Goal: Task Accomplishment & Management: Manage account settings

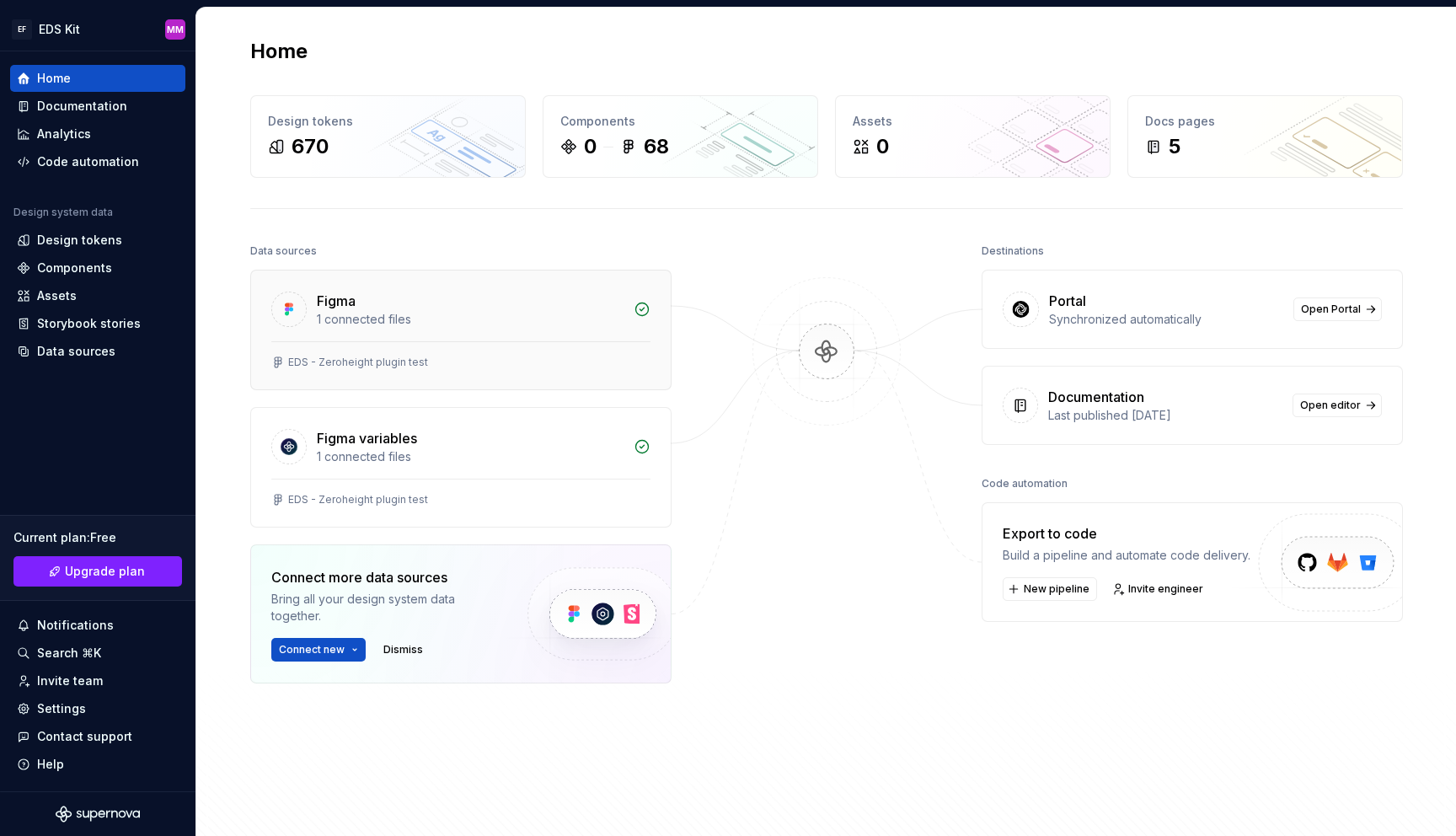
click at [417, 297] on div "Figma" at bounding box center [470, 301] width 307 height 20
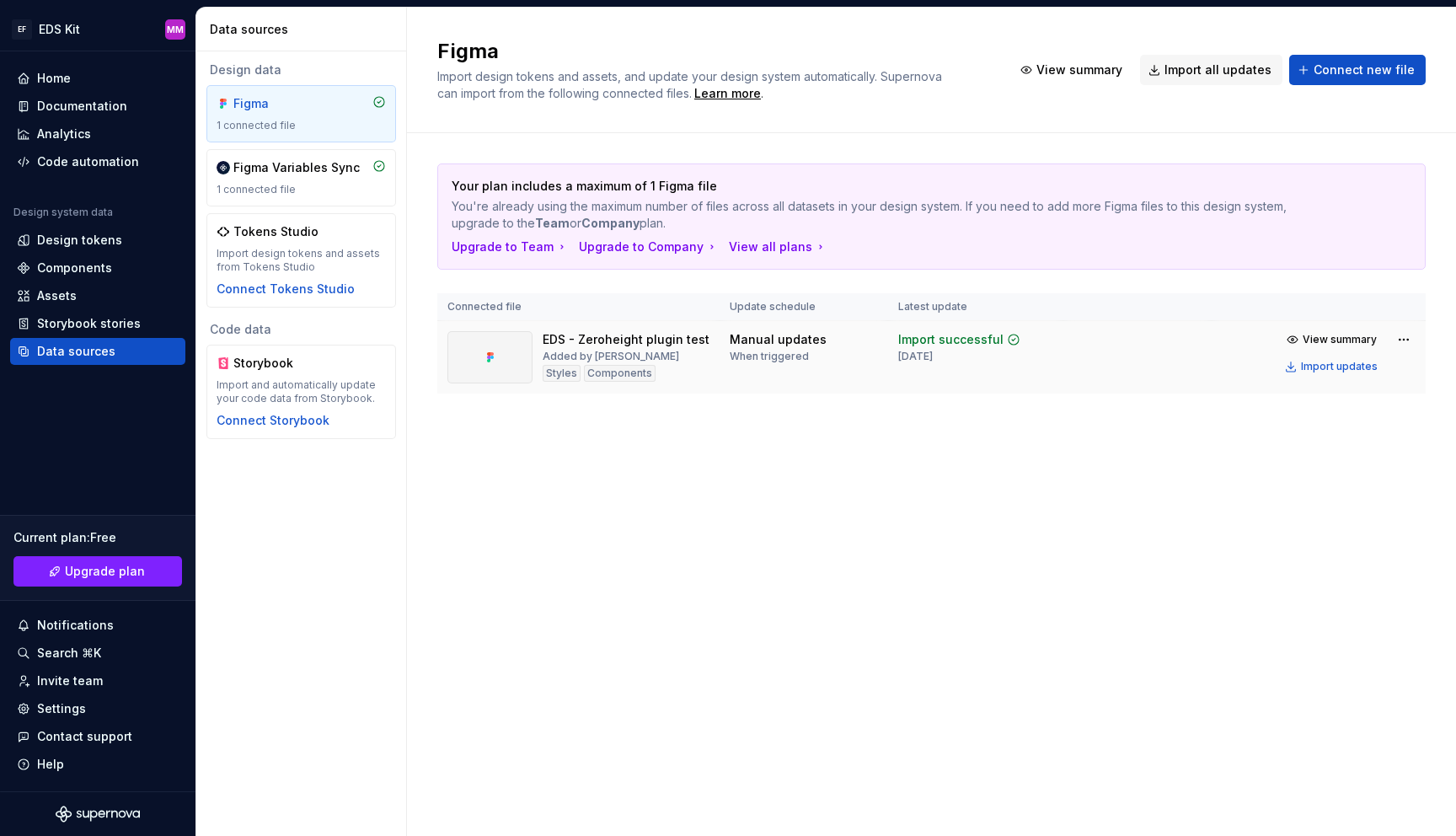
click at [607, 342] on div "EDS - Zeroheight plugin test" at bounding box center [626, 339] width 167 height 17
click at [503, 350] on div at bounding box center [489, 357] width 85 height 52
click at [634, 371] on div "Components" at bounding box center [620, 373] width 72 height 17
click at [1344, 343] on span "View summary" at bounding box center [1340, 339] width 74 height 13
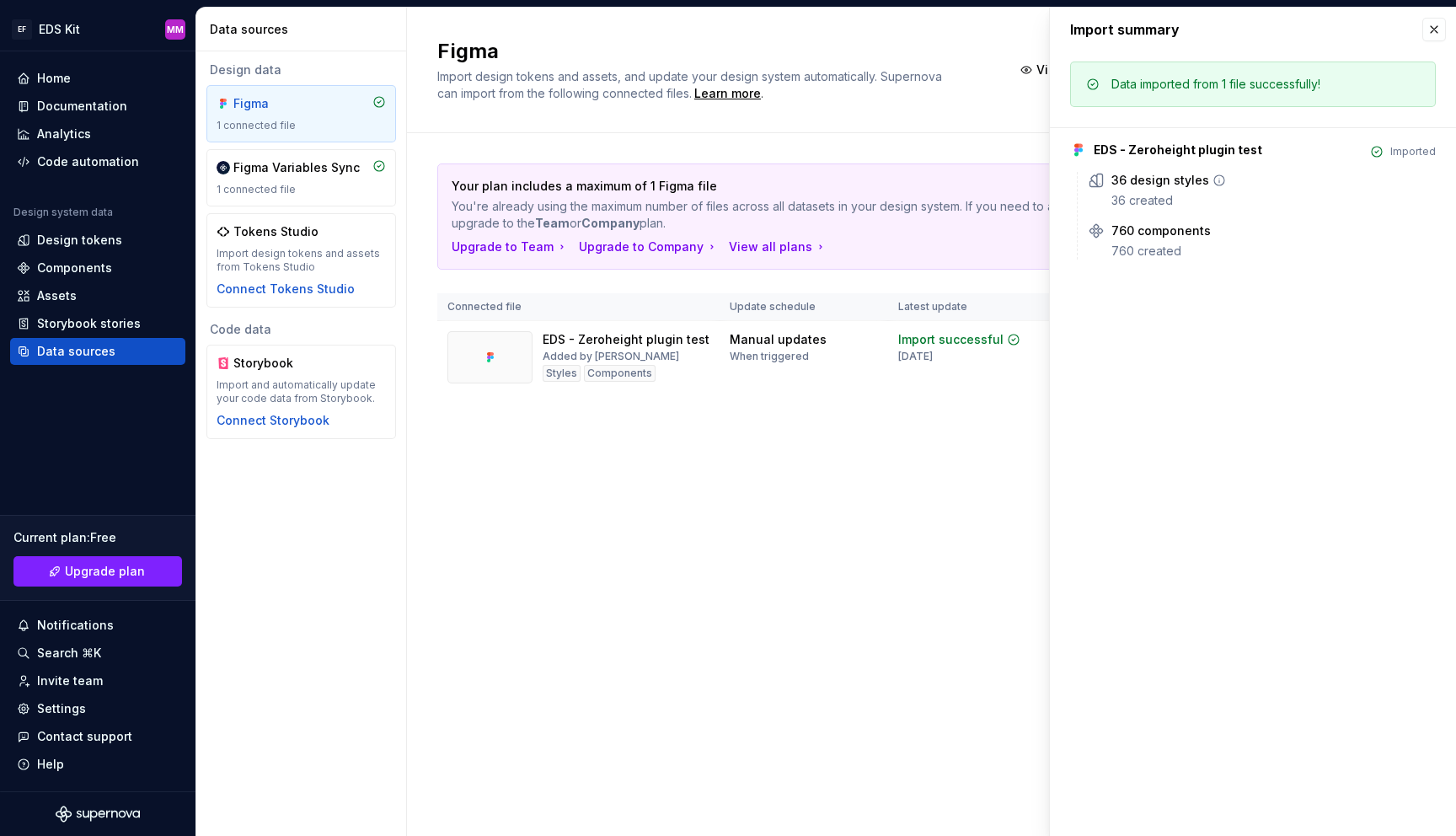
click at [1146, 181] on div "36 design styles" at bounding box center [1161, 180] width 98 height 17
click at [1154, 231] on div "760 components" at bounding box center [1161, 231] width 100 height 17
click at [69, 265] on div "Components" at bounding box center [74, 267] width 75 height 17
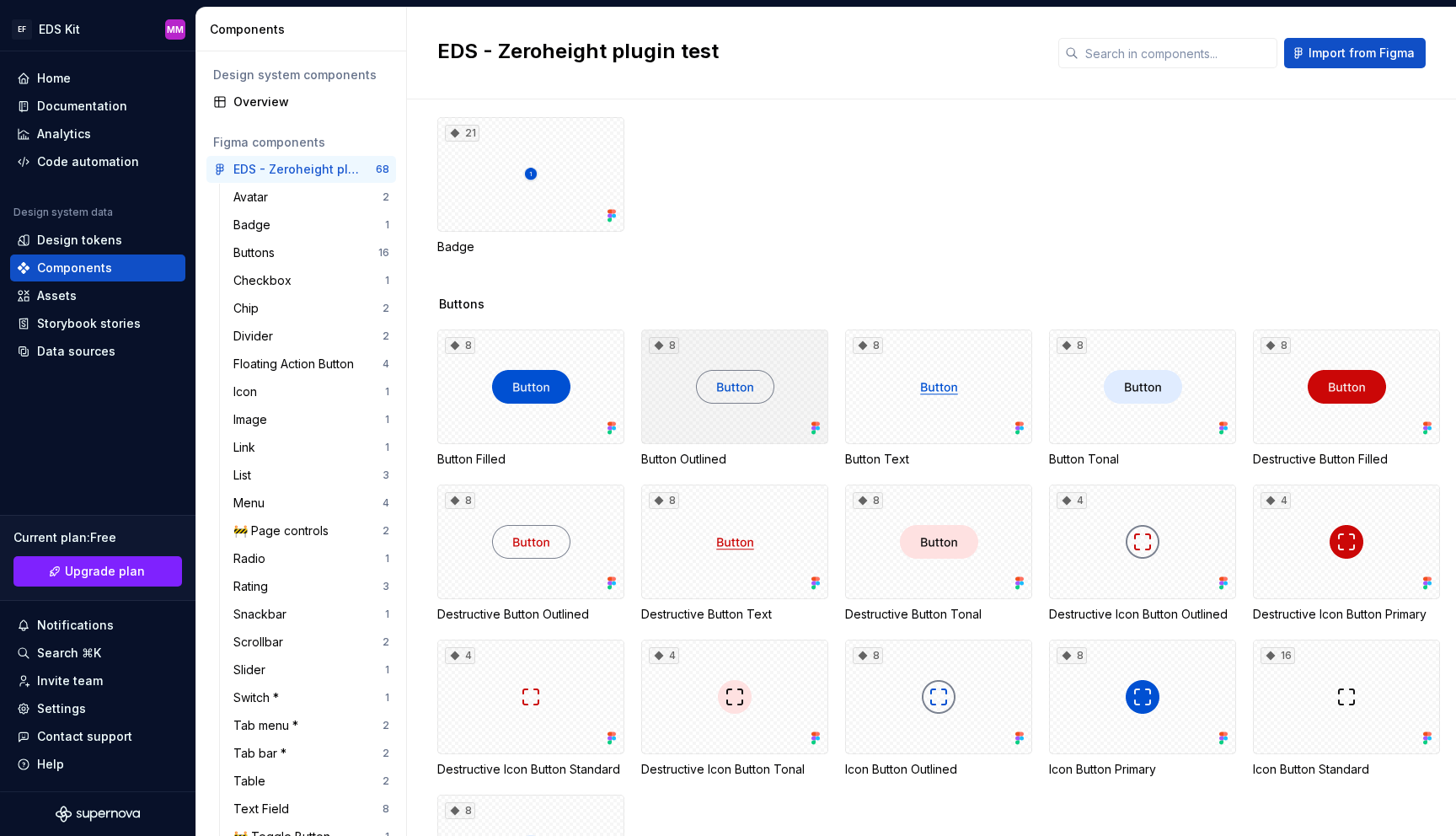
scroll to position [445, 0]
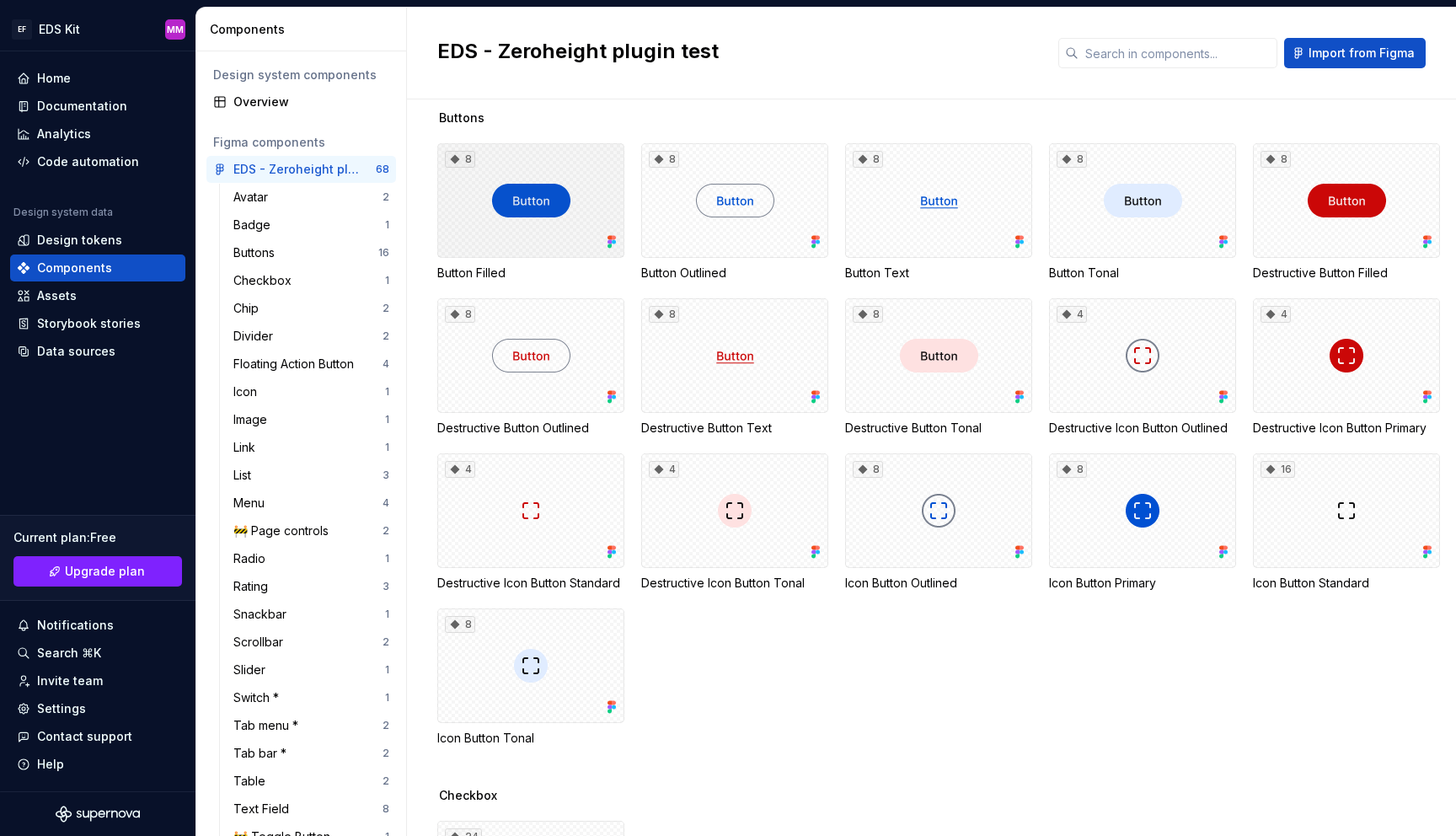
click at [504, 212] on div "8" at bounding box center [531, 200] width 187 height 114
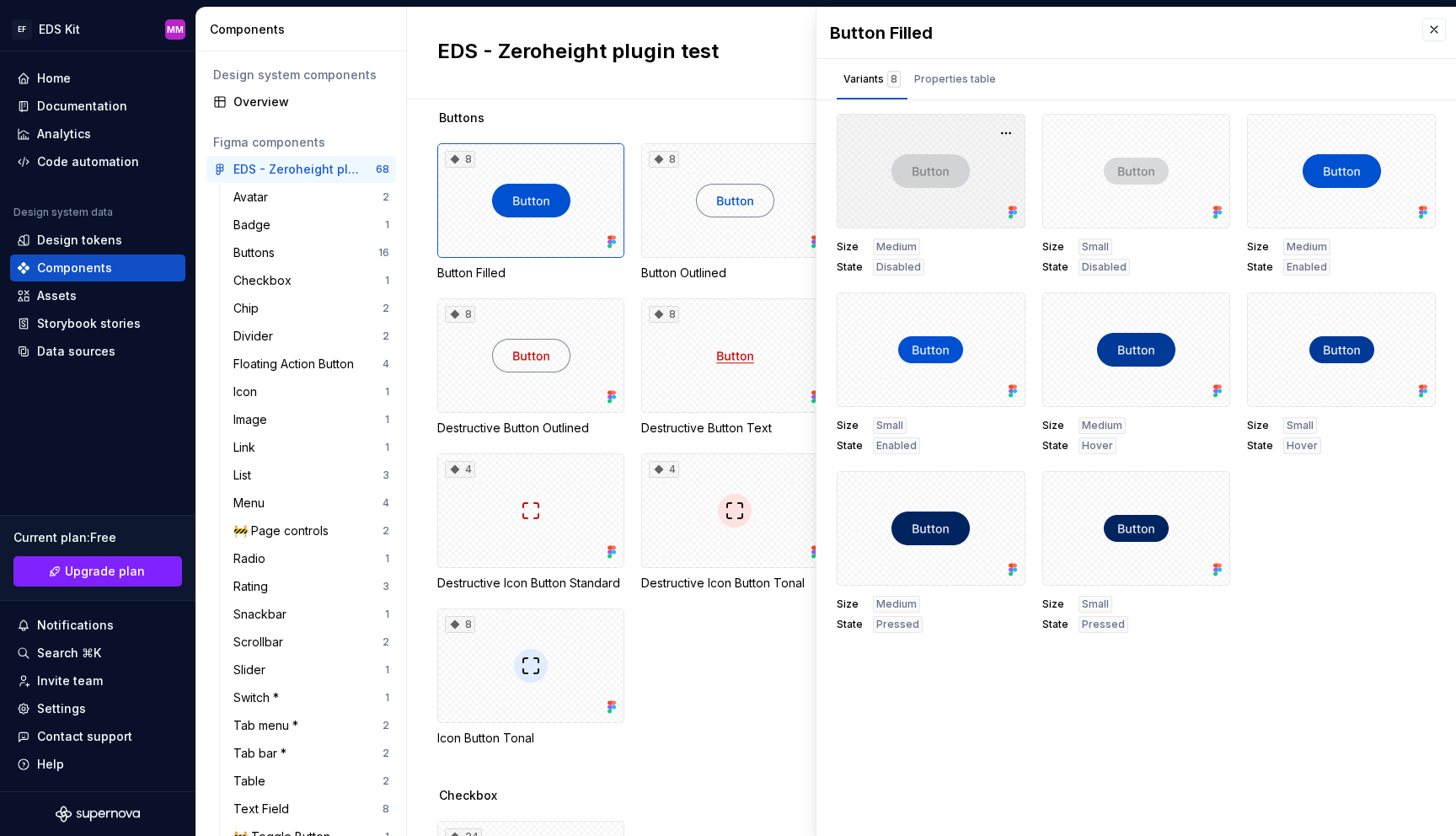
click at [962, 188] on div at bounding box center [932, 170] width 189 height 114
click at [899, 245] on span "Medium" at bounding box center [897, 246] width 40 height 13
click at [898, 266] on span "Disabled" at bounding box center [898, 266] width 45 height 13
click at [1432, 28] on button "button" at bounding box center [1434, 29] width 24 height 24
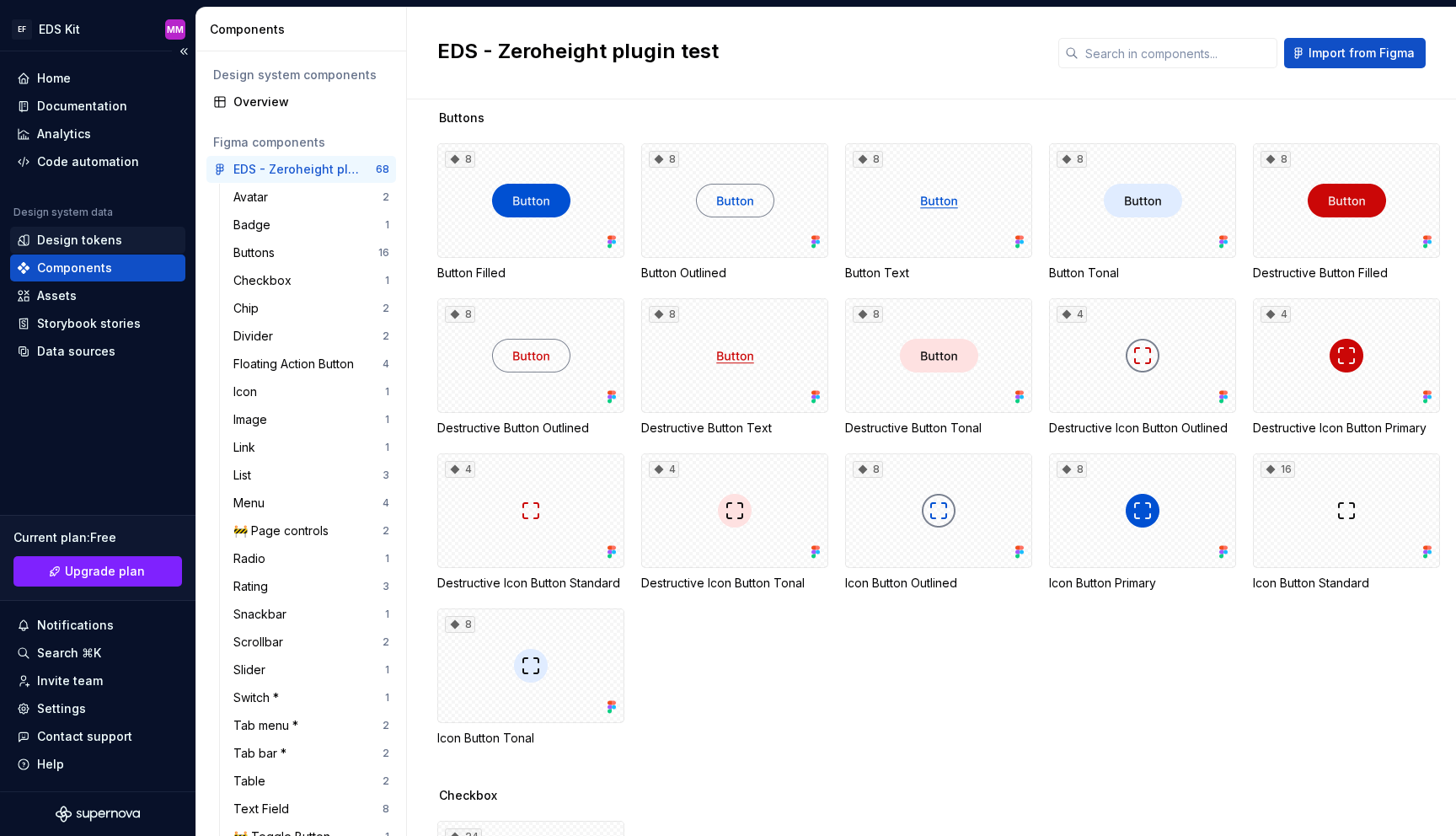
click at [63, 238] on div "Design tokens" at bounding box center [79, 239] width 85 height 17
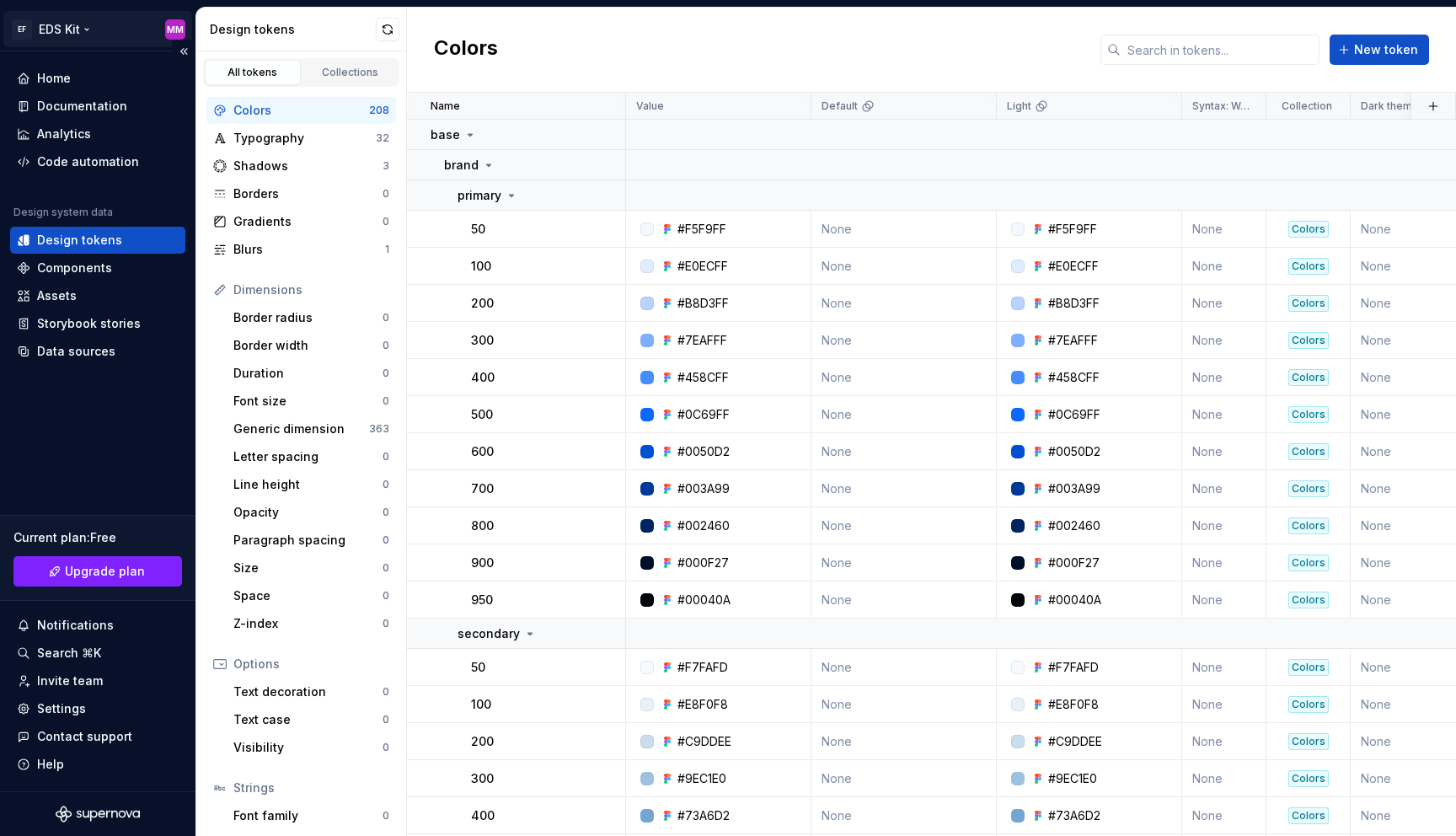
click at [68, 32] on html "EF EDS Kit MM Home Documentation Analytics Code automation Design system data D…" at bounding box center [728, 418] width 1456 height 836
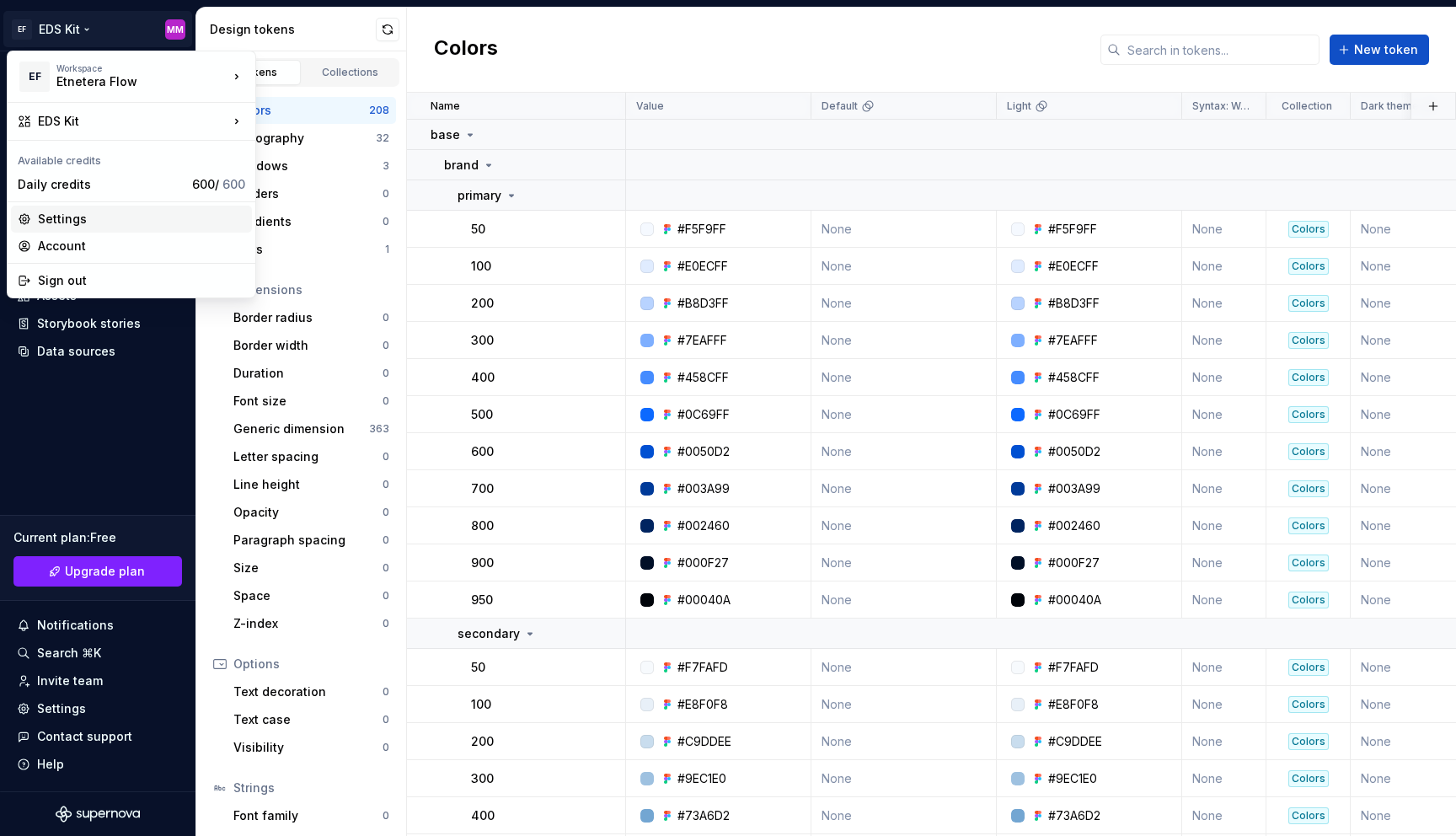
click at [77, 216] on div "Settings" at bounding box center [141, 218] width 207 height 17
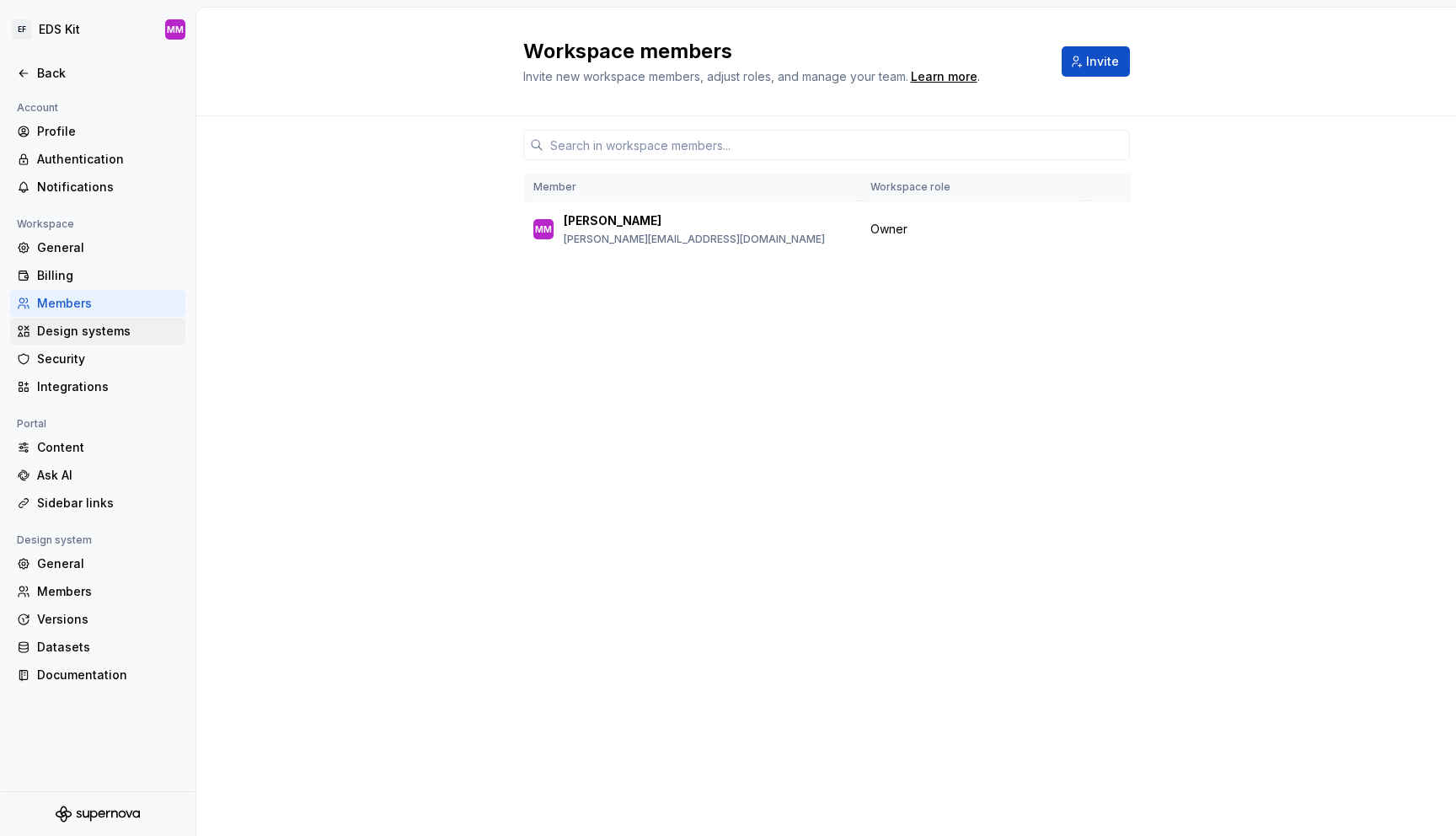
click at [128, 323] on div "Design systems" at bounding box center [107, 330] width 142 height 17
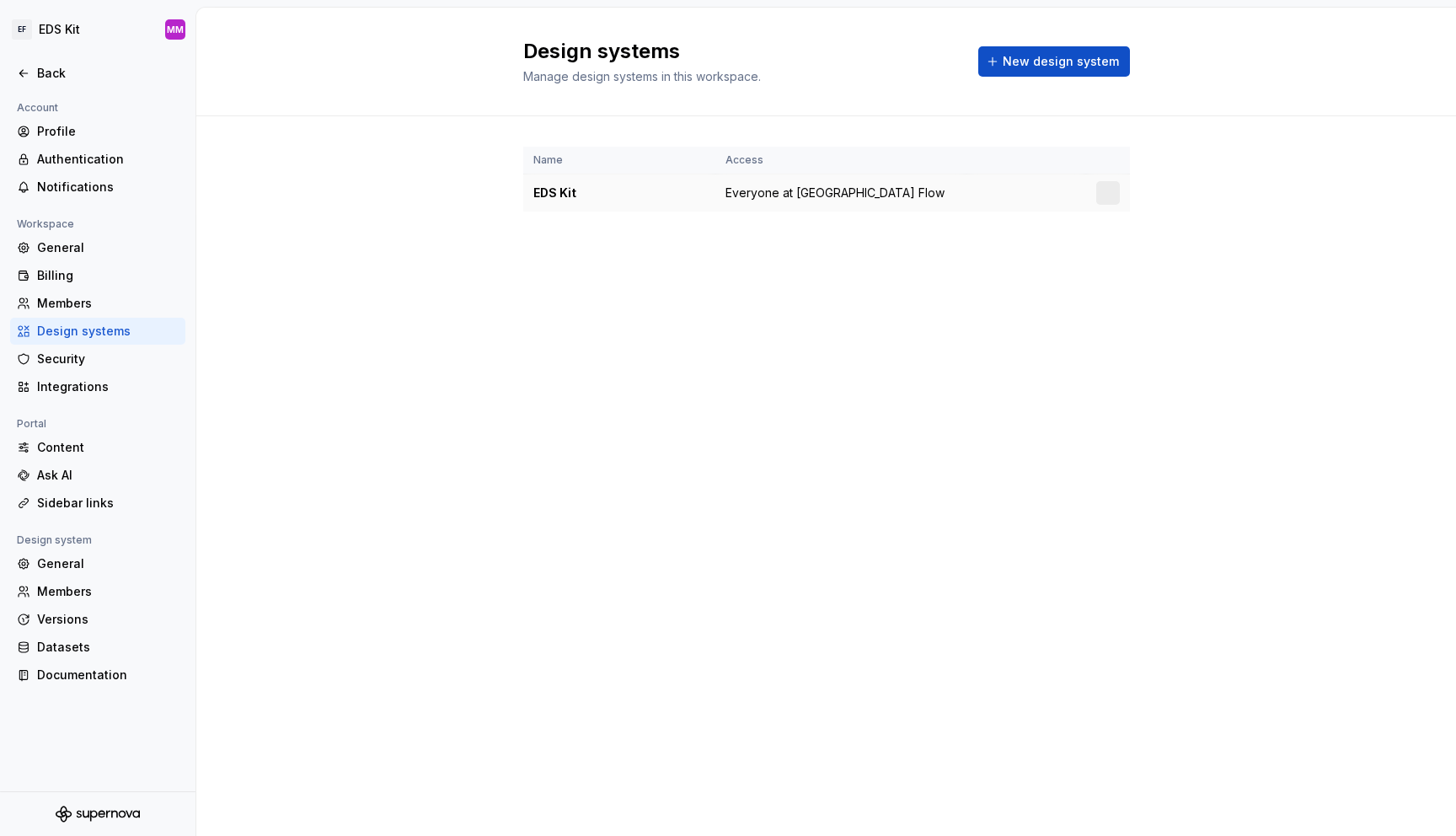
click at [1105, 197] on div at bounding box center [1108, 192] width 24 height 24
click at [1105, 191] on html "EF EDS Kit MM Back Account Profile Authentication Notifications Workspace Gener…" at bounding box center [728, 418] width 1456 height 836
click at [1135, 248] on div "Design system settings" at bounding box center [1207, 252] width 160 height 17
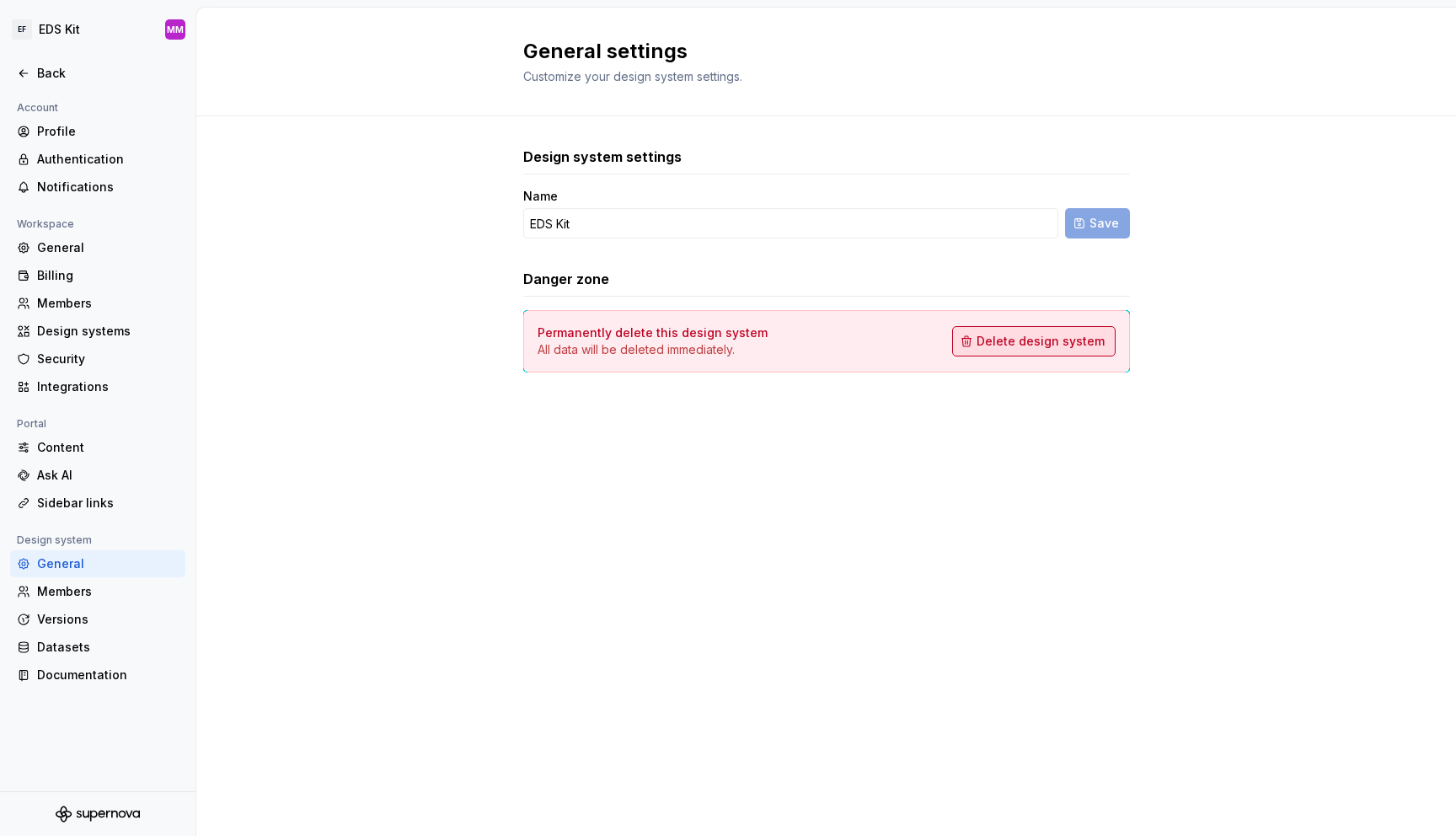
click at [994, 336] on span "Delete design system" at bounding box center [1041, 341] width 128 height 17
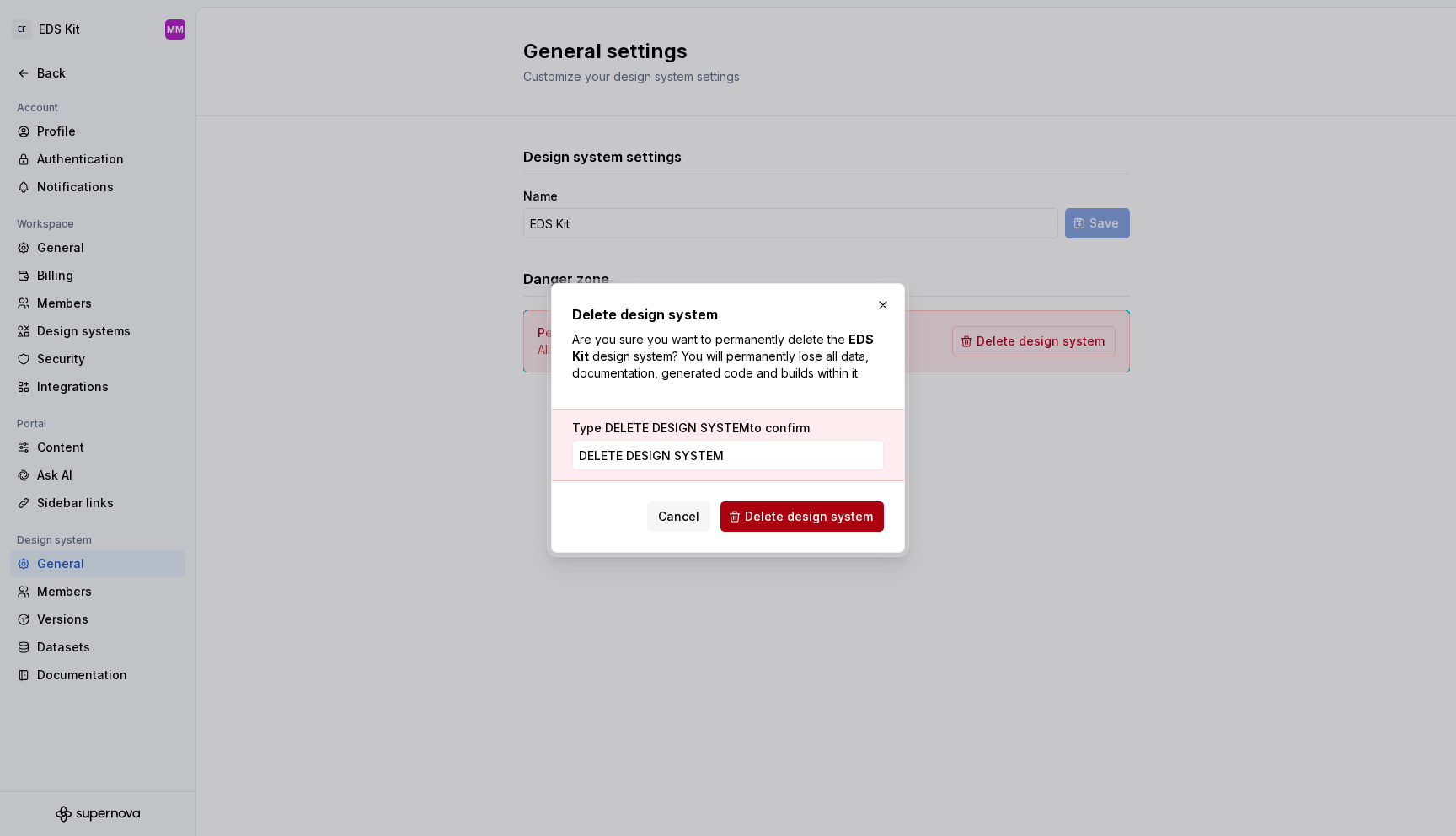
type input "DELETE DESIGN SYSTEM"
click at [840, 519] on span "Delete design system" at bounding box center [808, 516] width 128 height 17
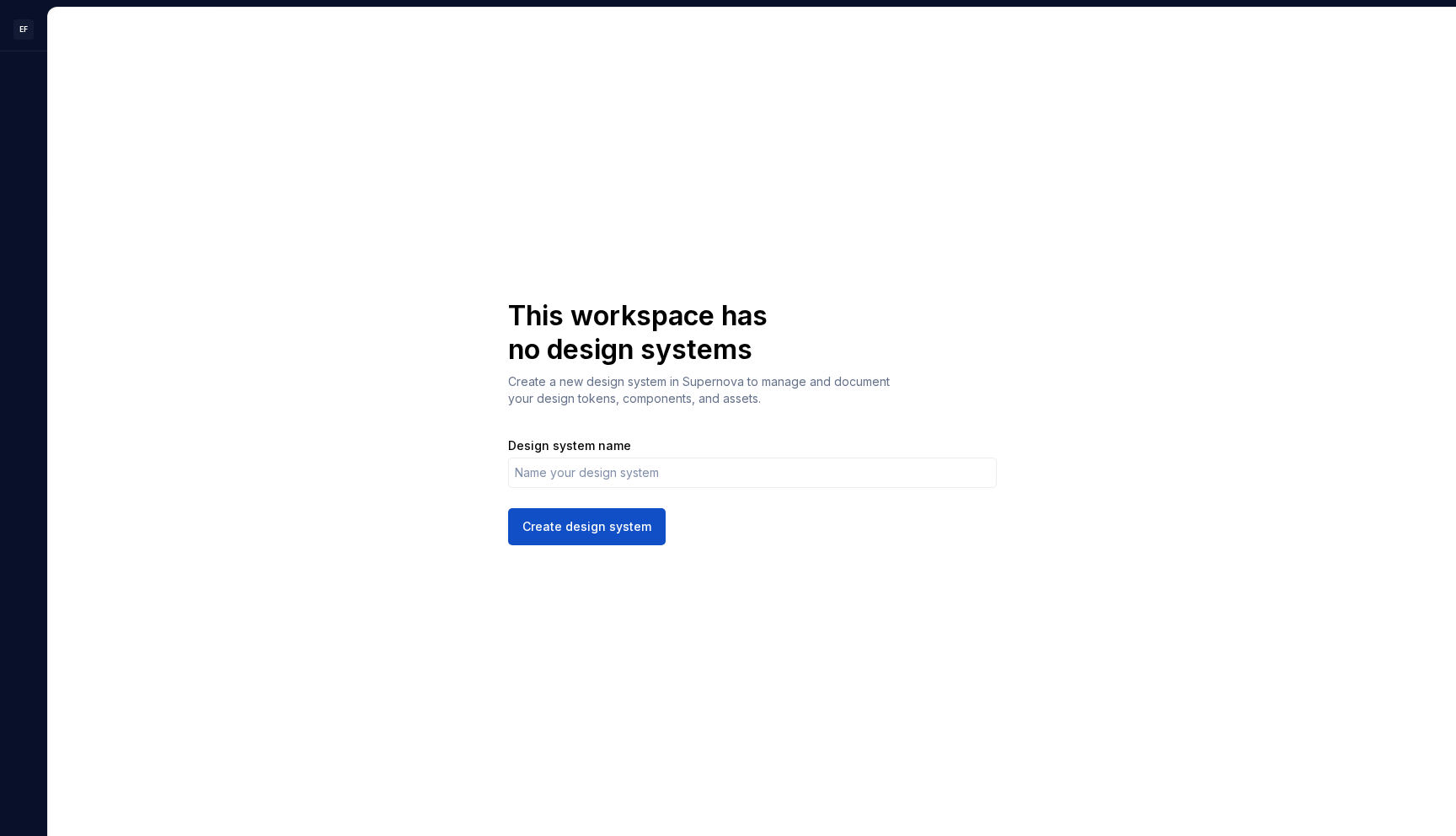
click at [247, 176] on div "This workspace has no design systems Create a new design system in Supernova to…" at bounding box center [752, 422] width 1408 height 828
click at [421, 368] on div "This workspace has no design systems Create a new design system in Supernova to…" at bounding box center [752, 422] width 1408 height 828
click at [572, 461] on input "Design system name" at bounding box center [752, 473] width 489 height 31
click at [413, 466] on div "This workspace has no design systems Create a new design system in Supernova to…" at bounding box center [752, 422] width 1408 height 828
click at [695, 471] on input "Design system name" at bounding box center [752, 473] width 489 height 31
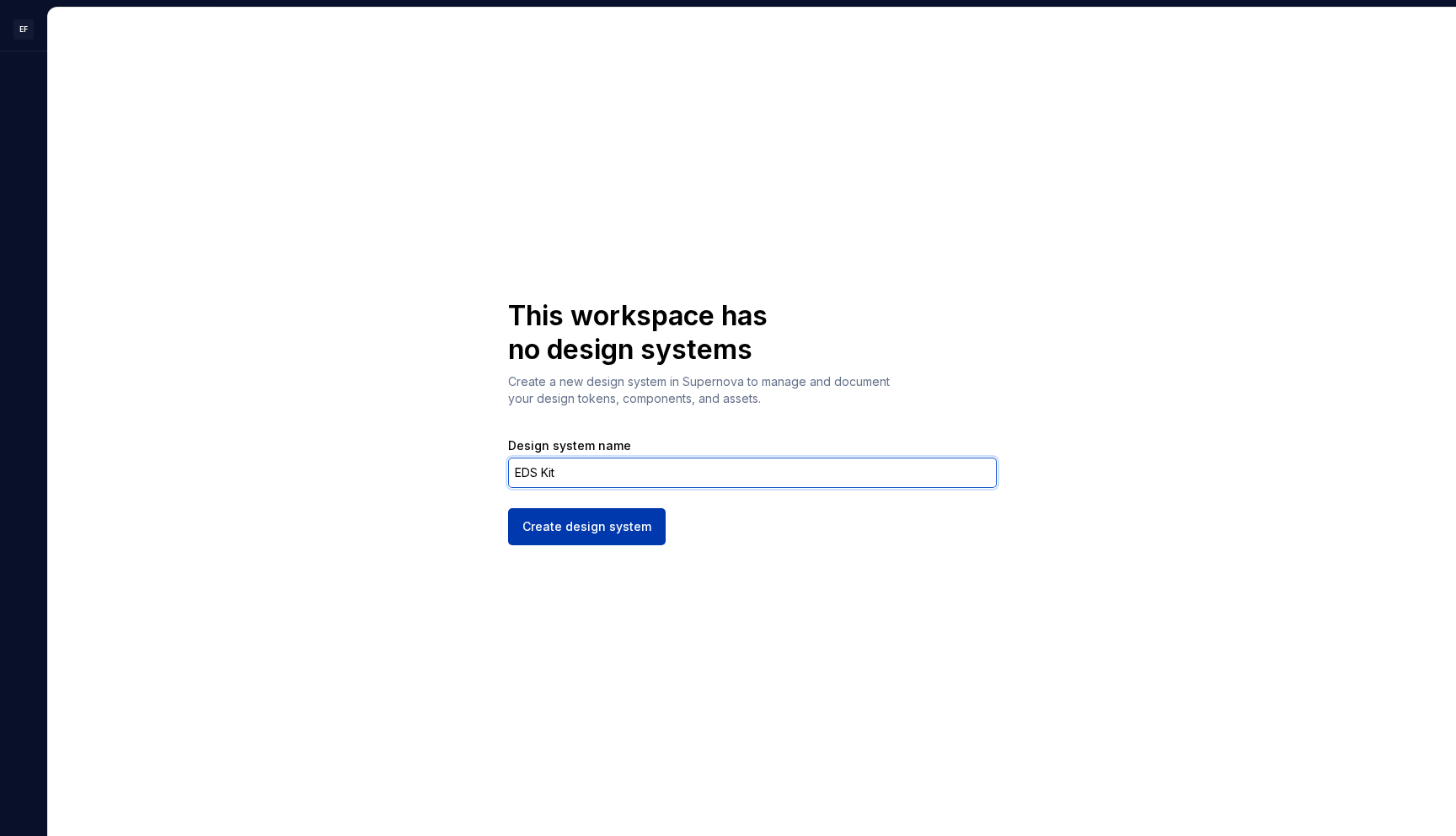
type input "EDS Kit"
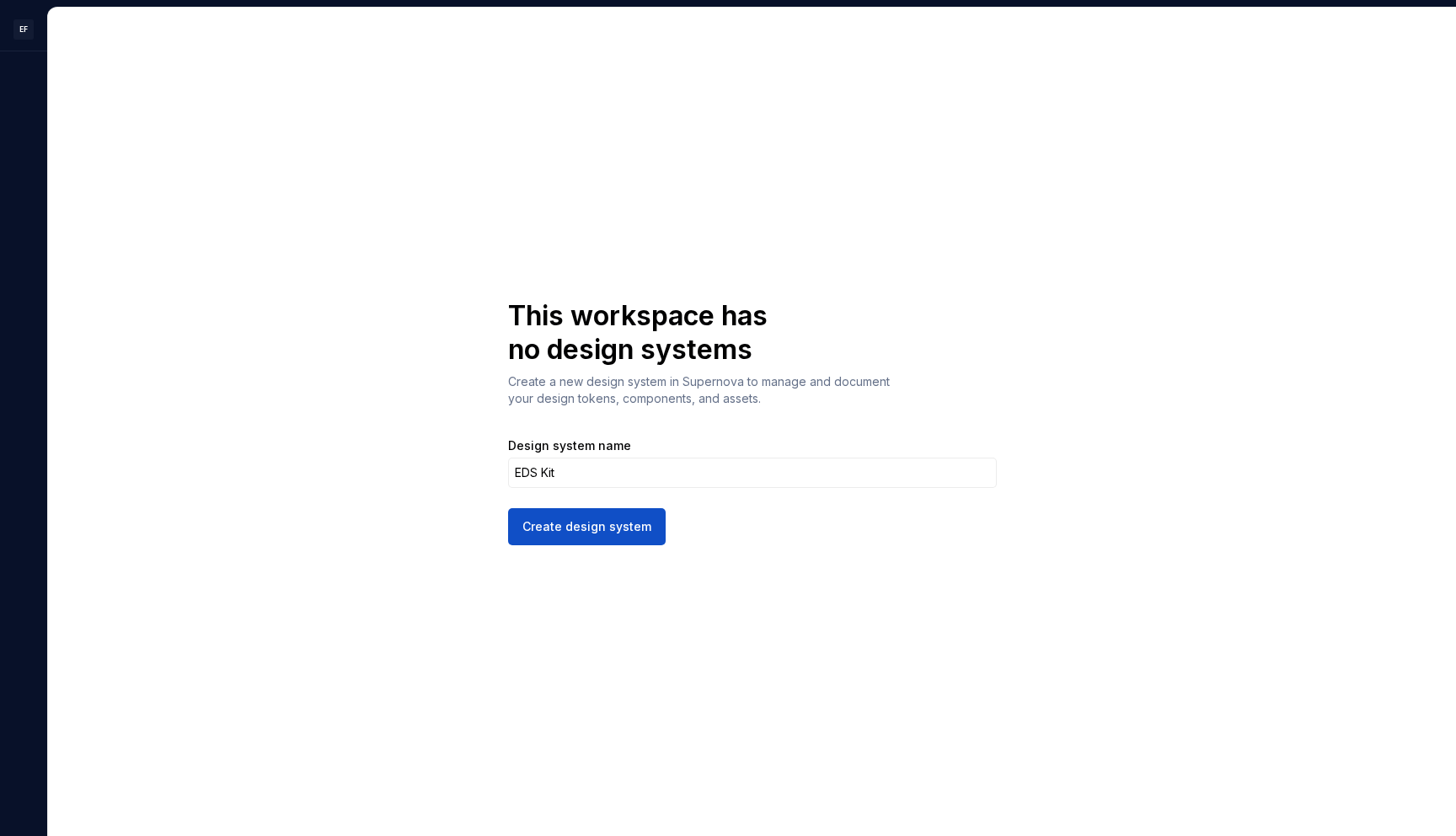
click at [623, 531] on span "Create design system" at bounding box center [587, 526] width 129 height 17
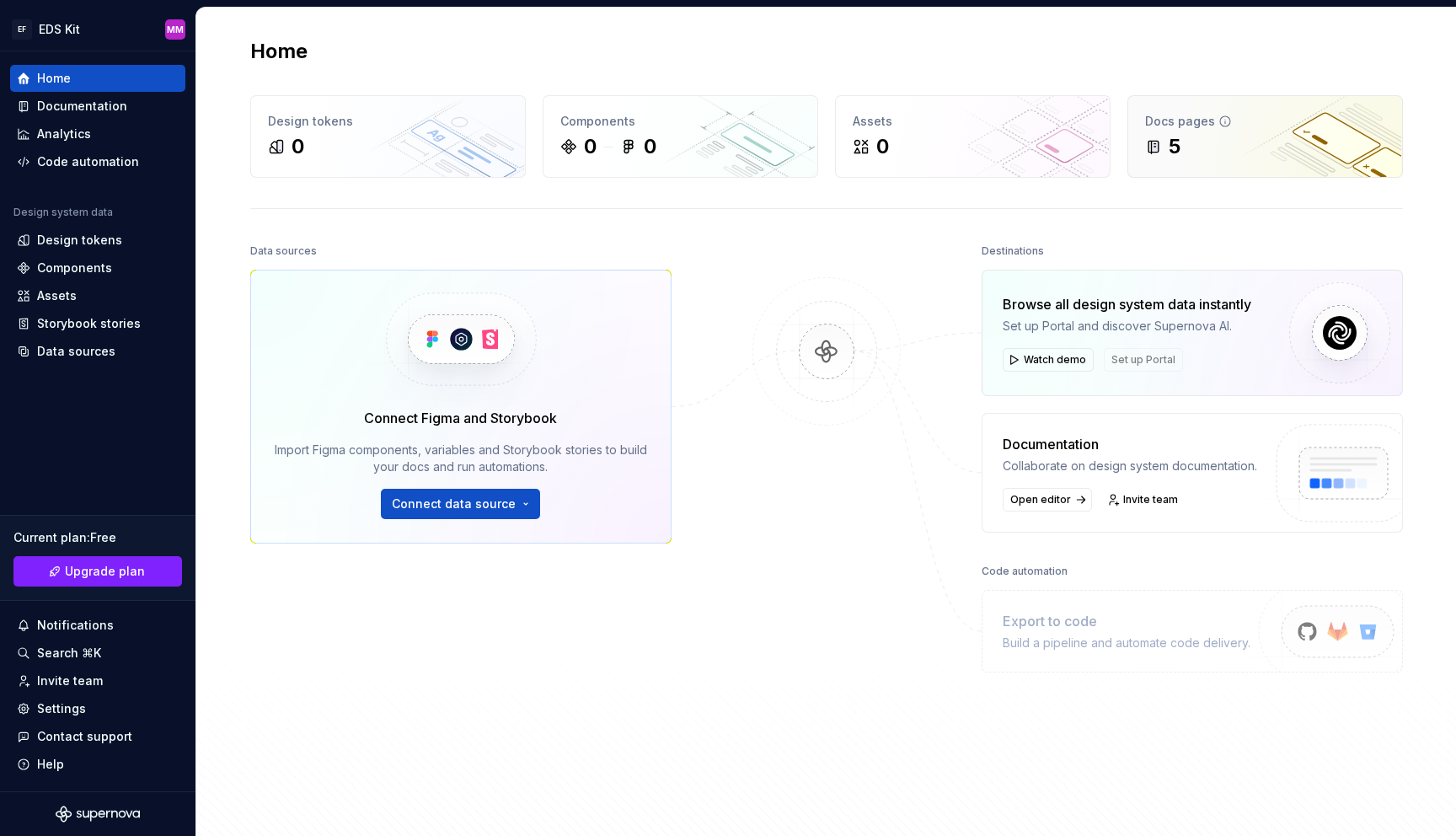
click at [1203, 136] on div "5" at bounding box center [1265, 146] width 240 height 27
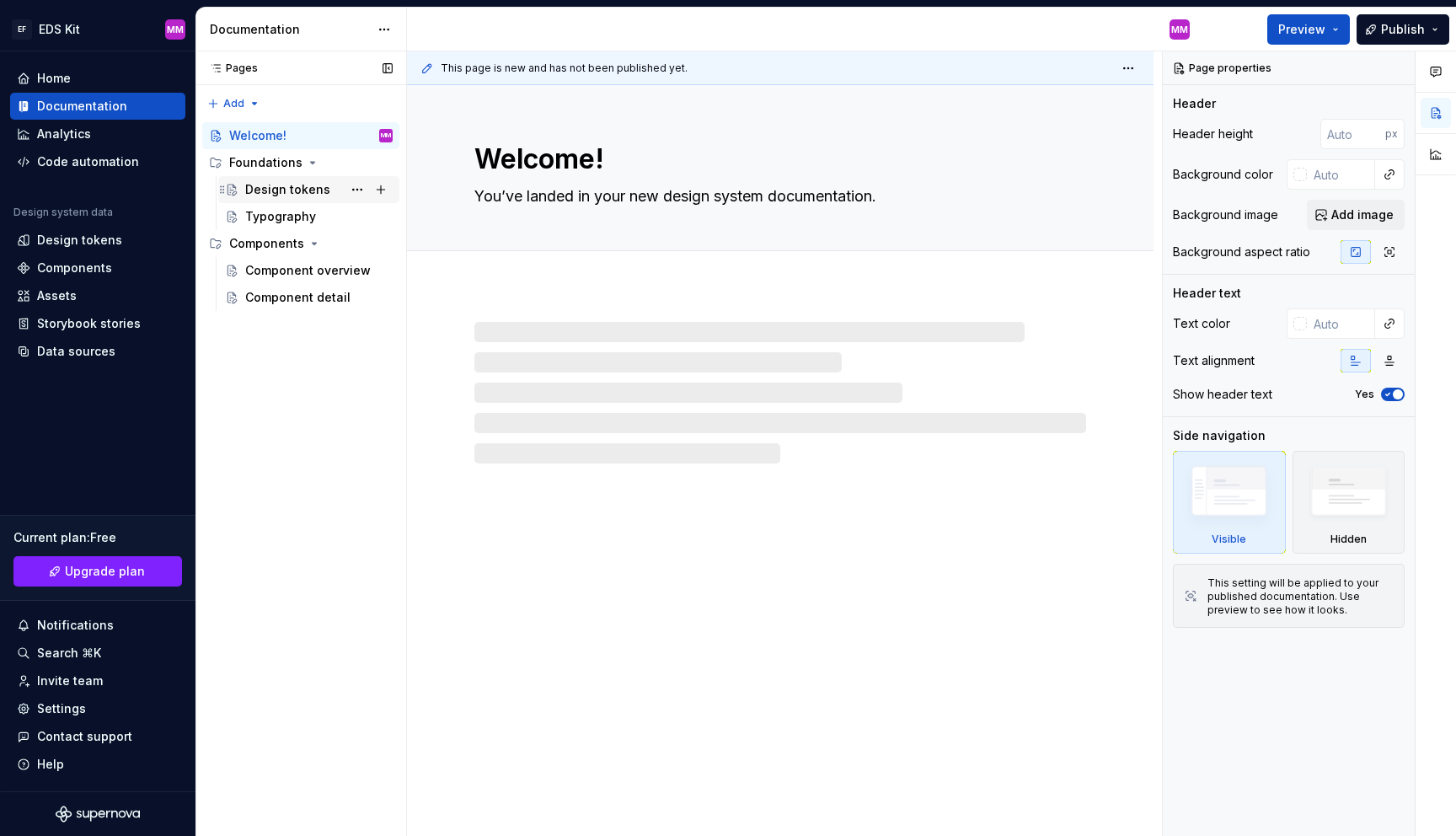
click at [273, 190] on div "Design tokens" at bounding box center [288, 189] width 85 height 17
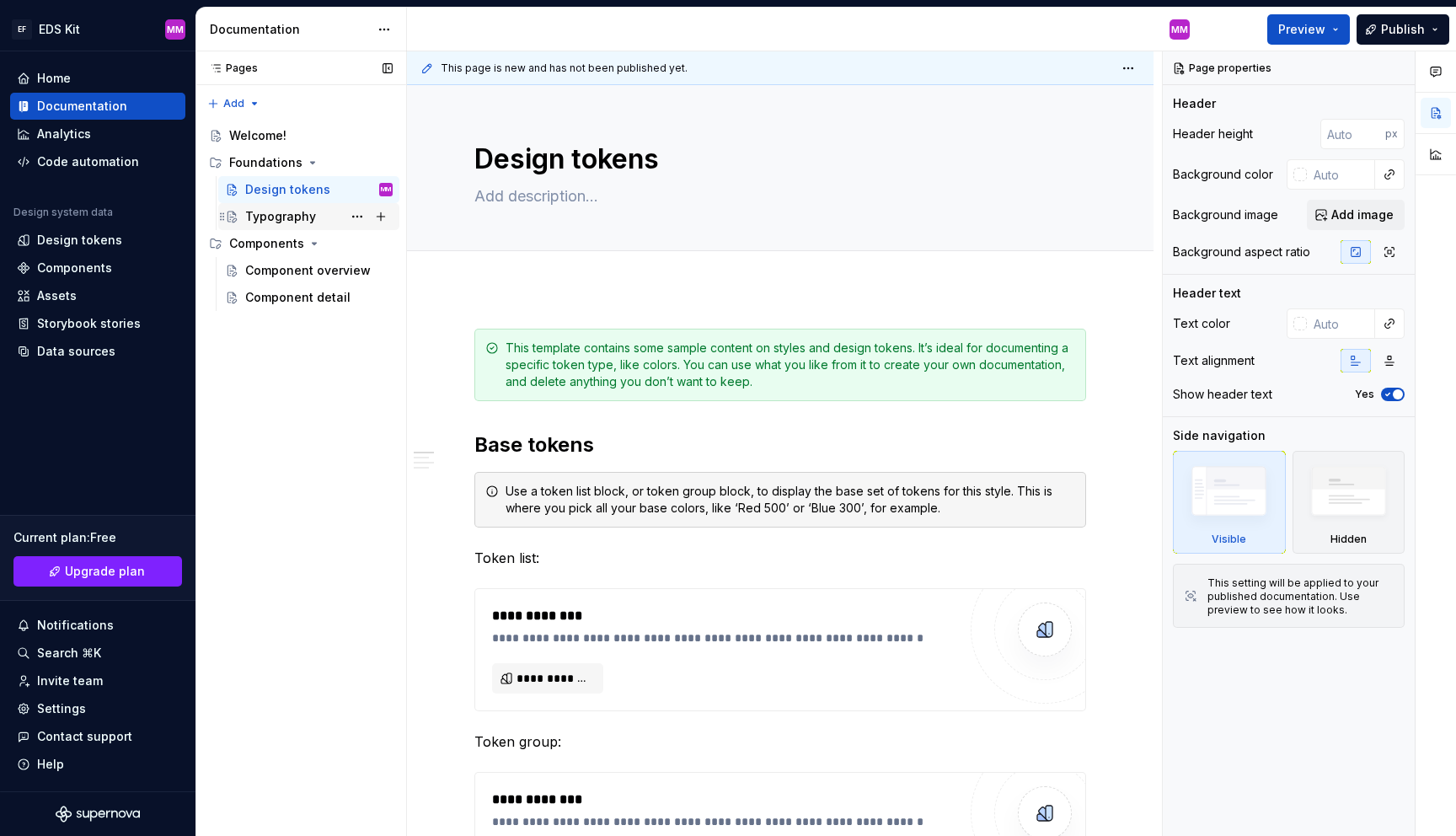
click at [272, 211] on div "Typography" at bounding box center [281, 216] width 71 height 17
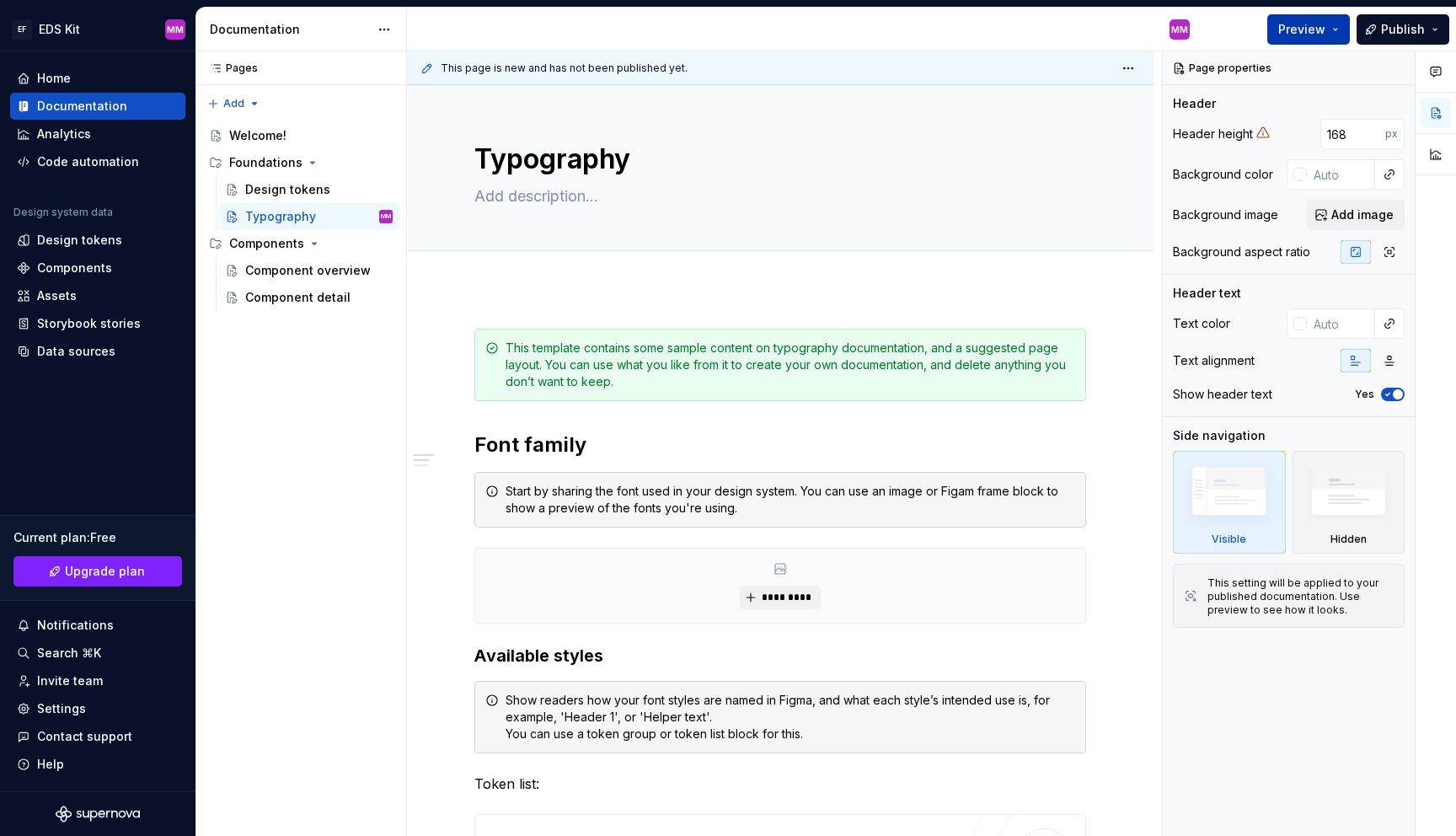
click at [1307, 26] on span "Preview" at bounding box center [1302, 29] width 47 height 17
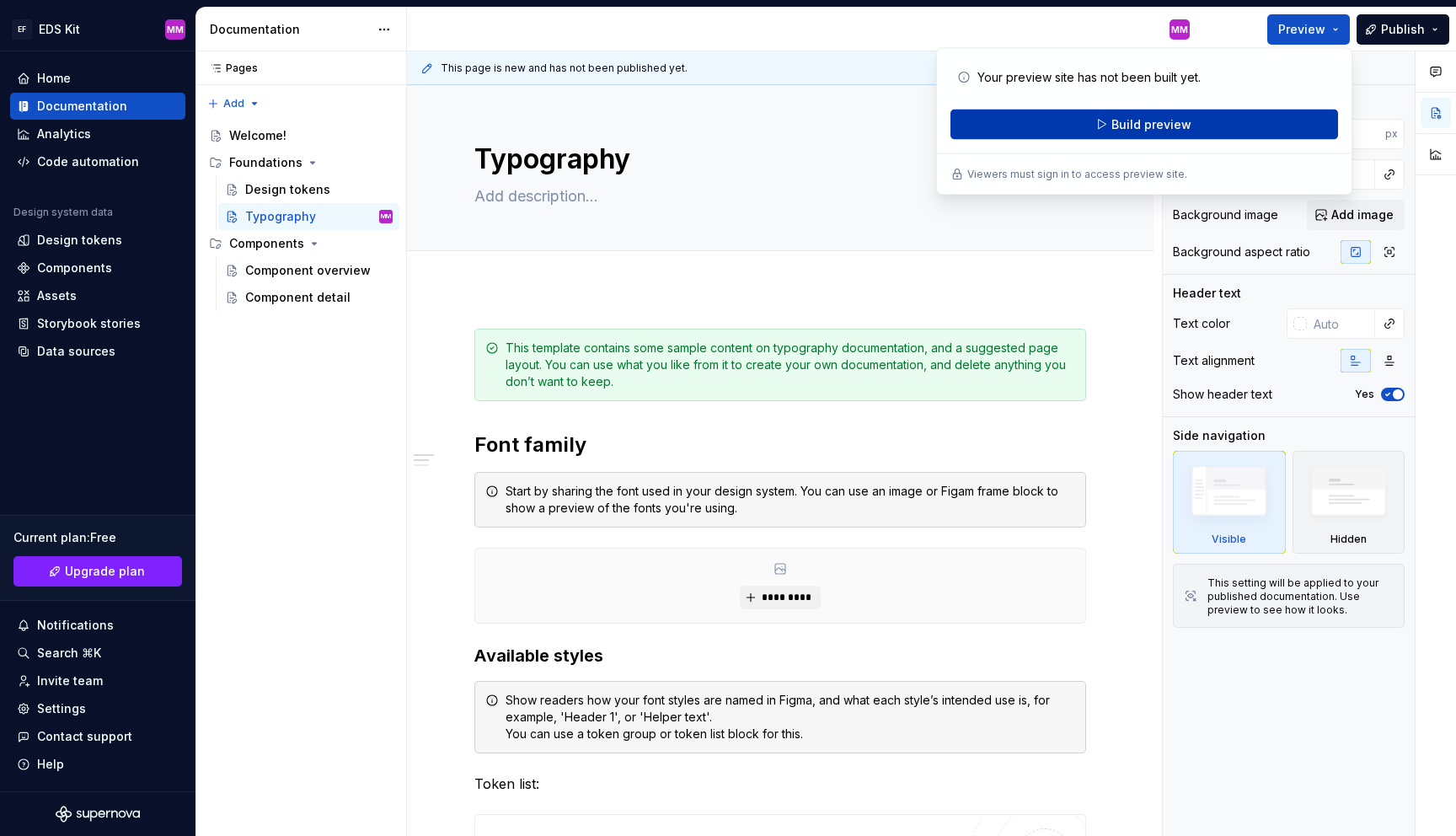
click at [1139, 119] on span "Build preview" at bounding box center [1152, 124] width 80 height 17
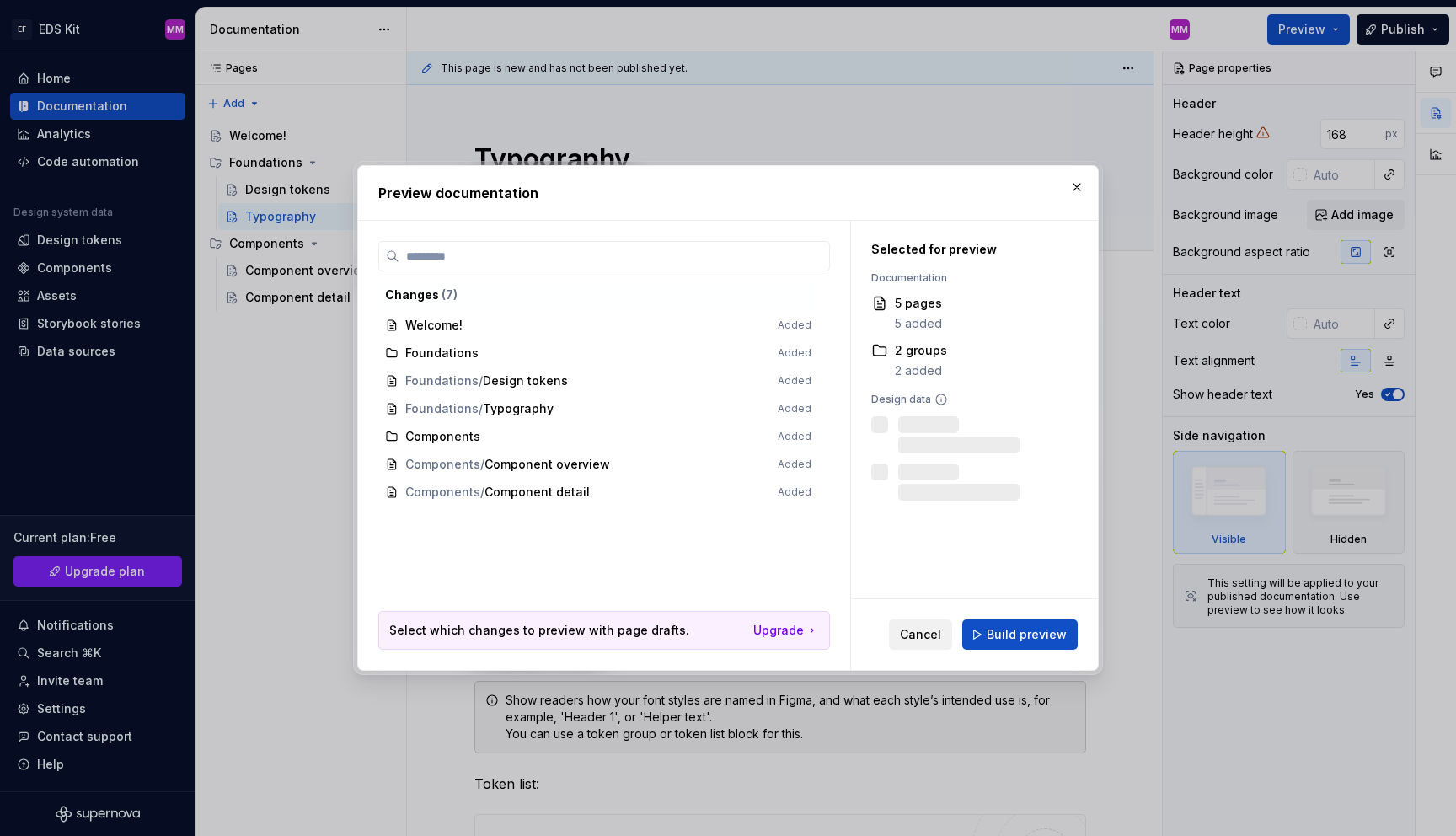
click at [934, 641] on span "Cancel" at bounding box center [920, 634] width 41 height 17
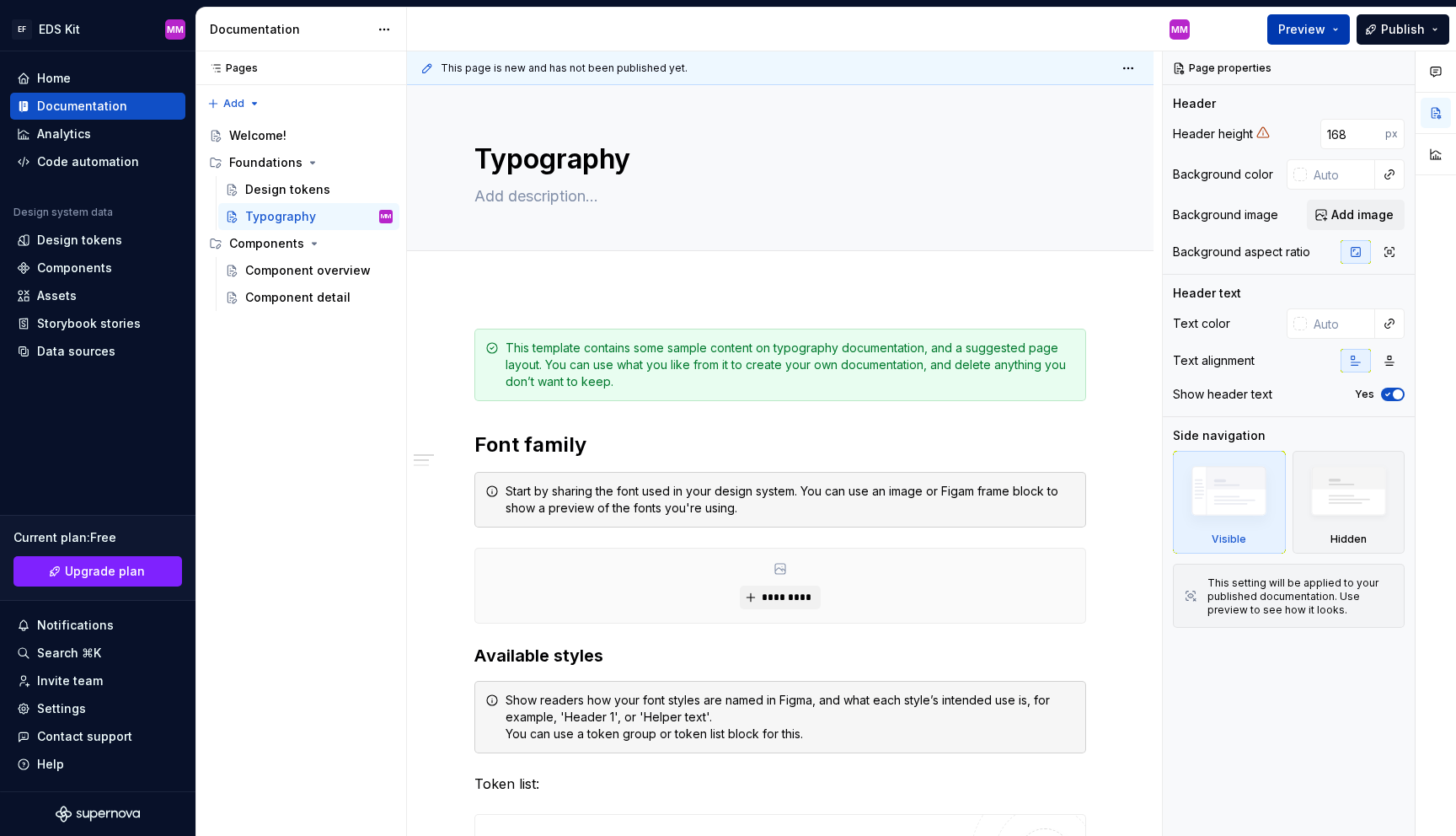
click at [1322, 31] on span "Preview" at bounding box center [1302, 29] width 47 height 17
click at [1221, 29] on div "Preview Publish" at bounding box center [1329, 29] width 253 height 43
click at [179, 50] on button "Collapse sidebar" at bounding box center [184, 51] width 24 height 24
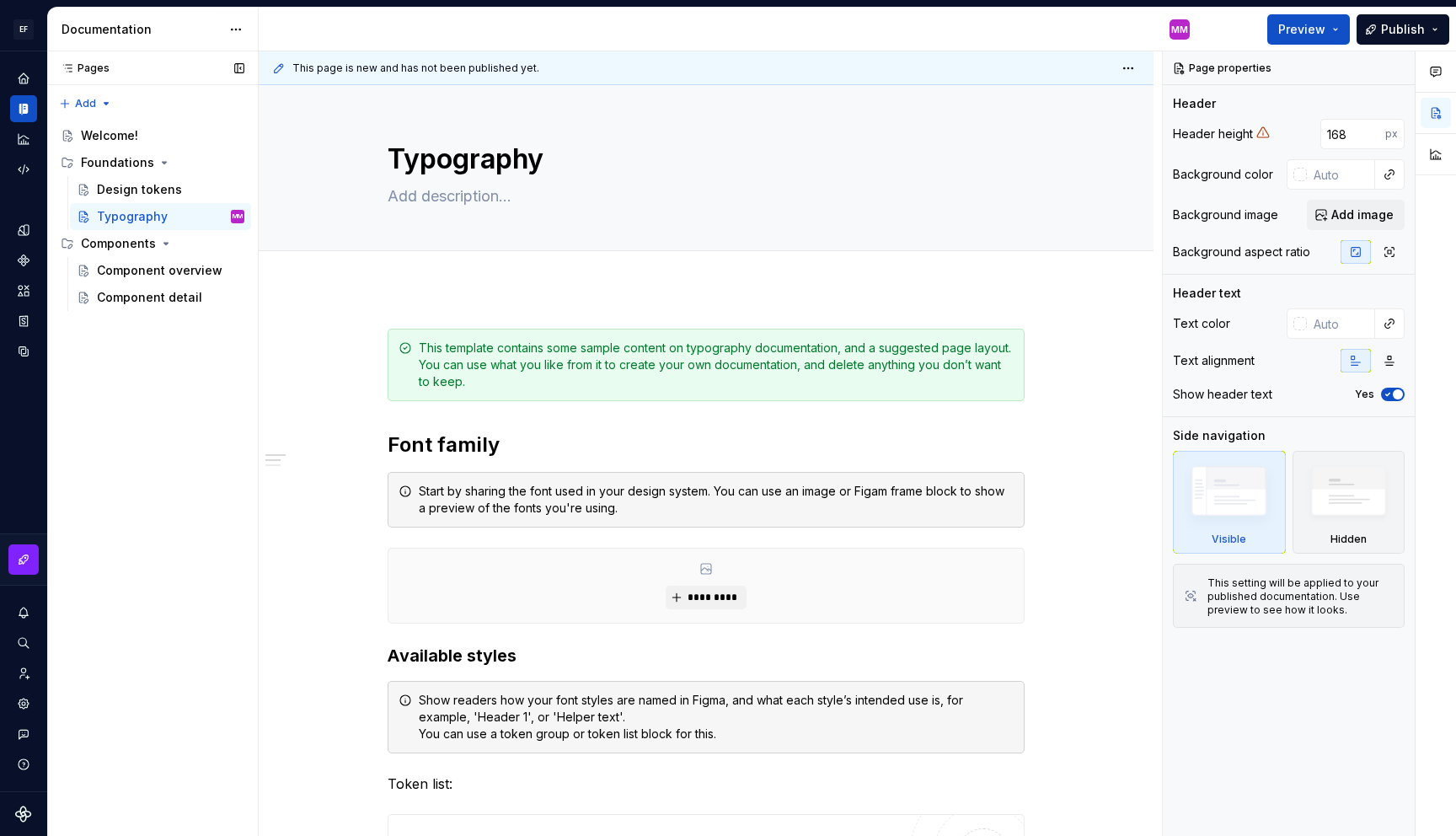
click at [203, 404] on div "Pages Pages Add Accessibility guide for tree Page tree. Navigate the tree with …" at bounding box center [152, 444] width 211 height 785
drag, startPoint x: 119, startPoint y: 262, endPoint x: 122, endPoint y: 302, distance: 40.1
click at [118, 262] on div "Component overview" at bounding box center [160, 270] width 126 height 17
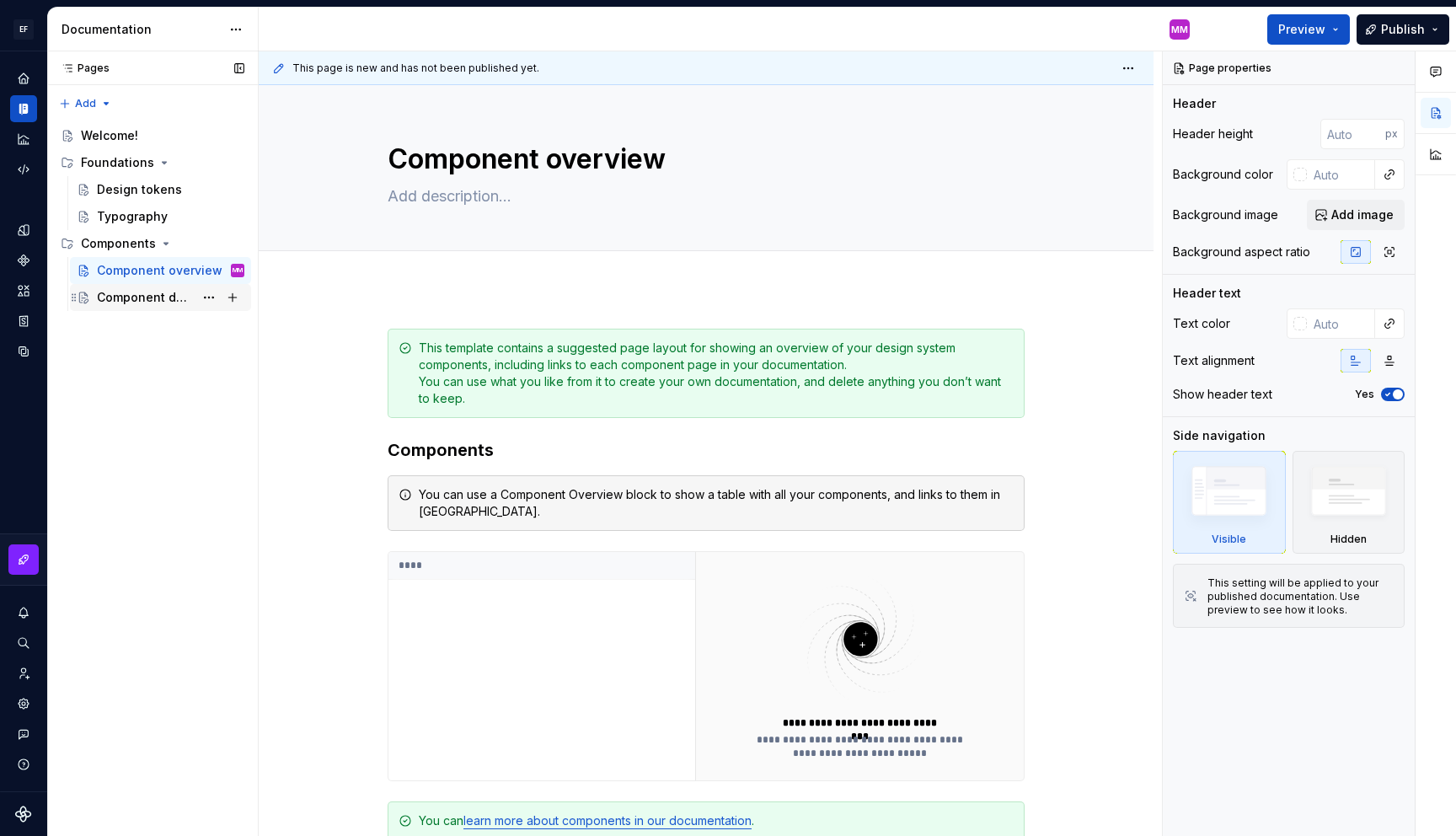
click at [123, 301] on div "Component detail" at bounding box center [145, 297] width 97 height 17
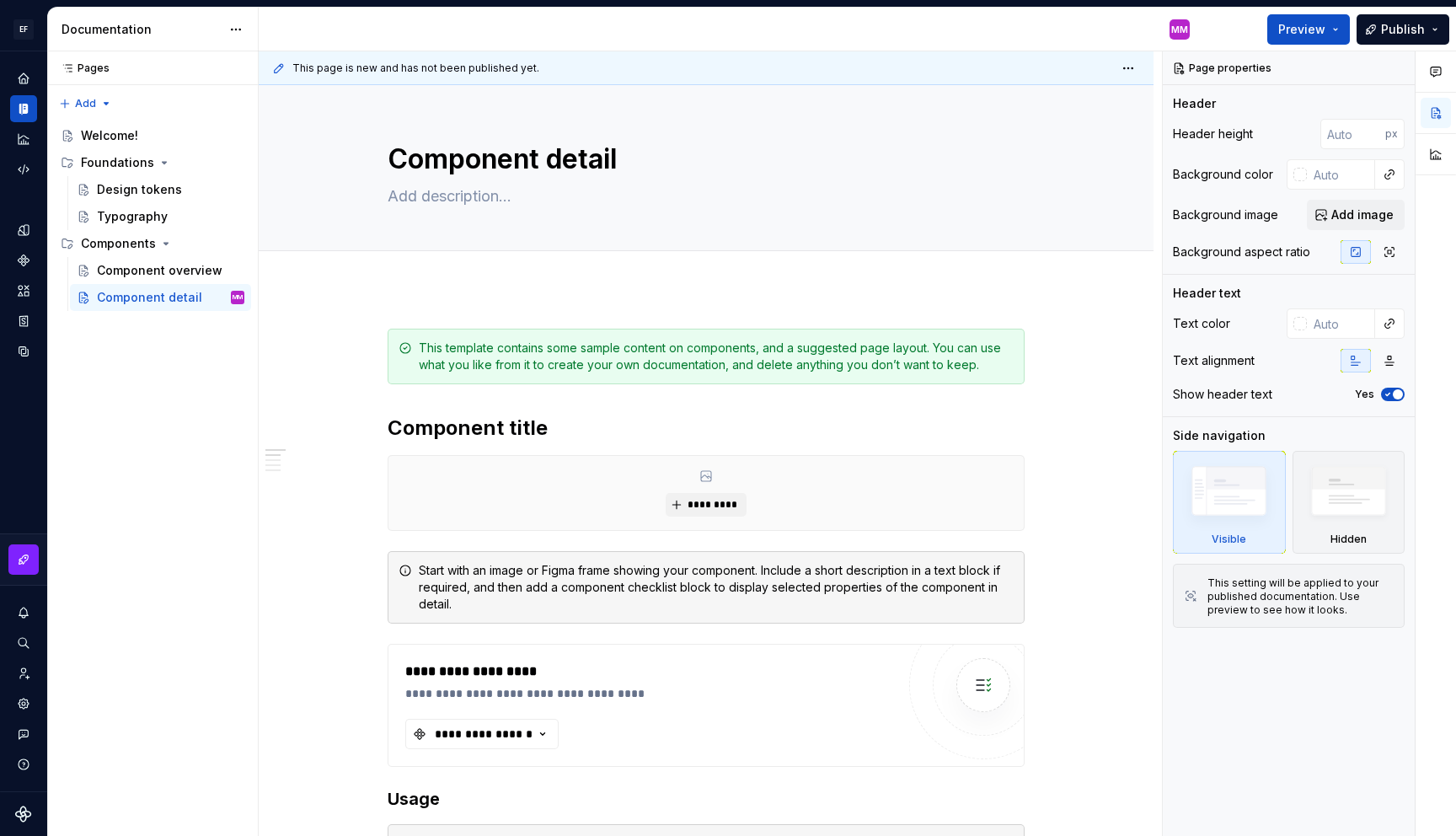
type textarea "*"
